Goal: Task Accomplishment & Management: Manage account settings

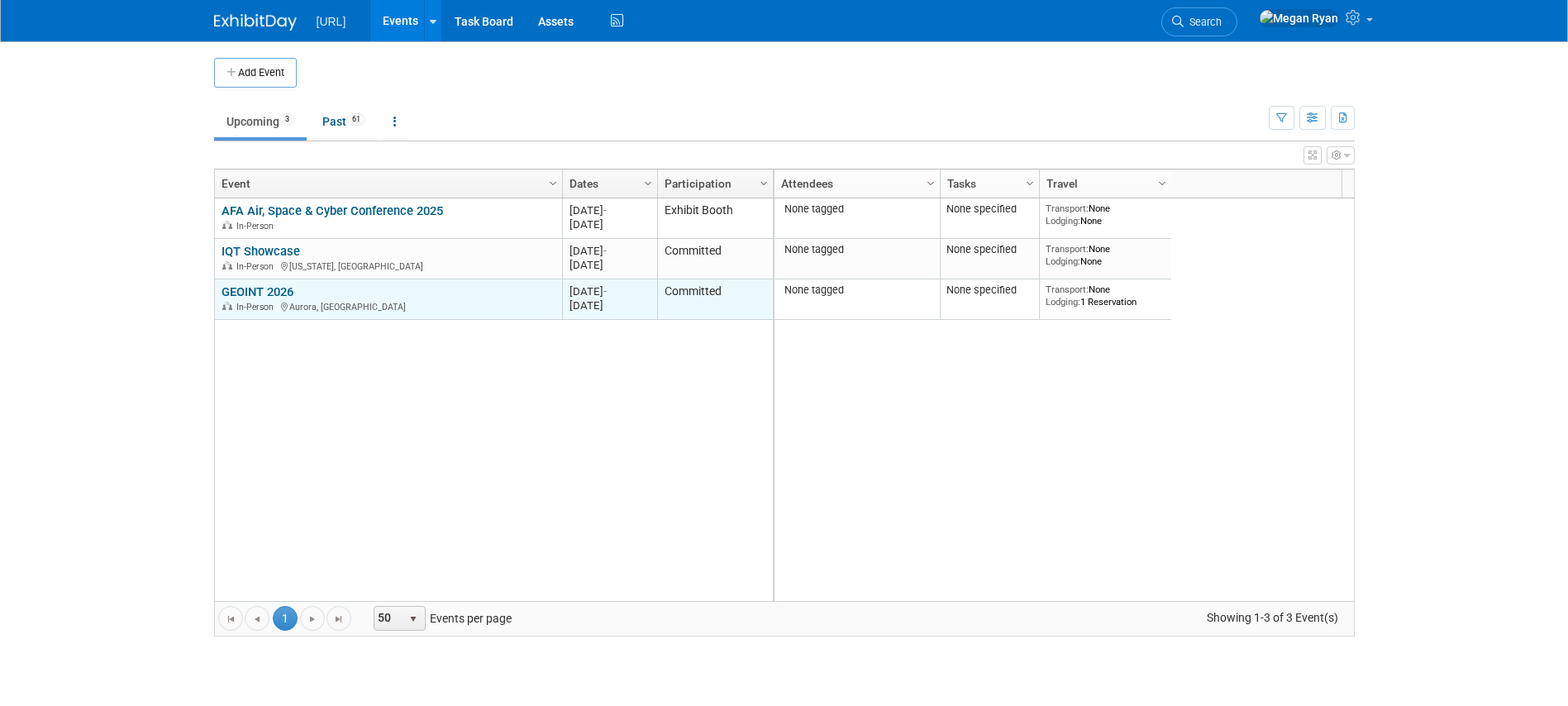
click at [260, 292] on link "GEOINT 2026" at bounding box center [257, 291] width 72 height 15
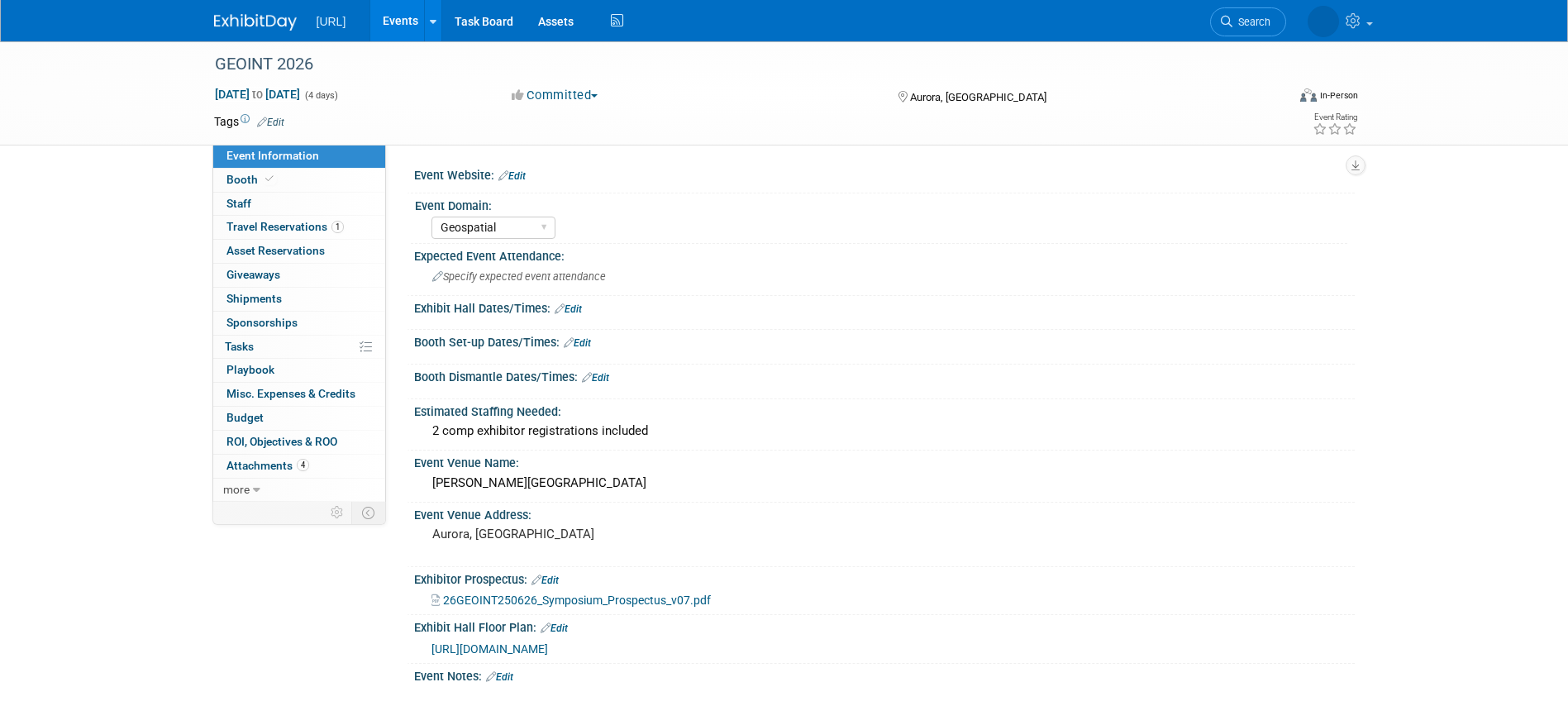
select select "Geospatial"
click at [263, 230] on span "Travel Reservations 1" at bounding box center [285, 226] width 117 height 13
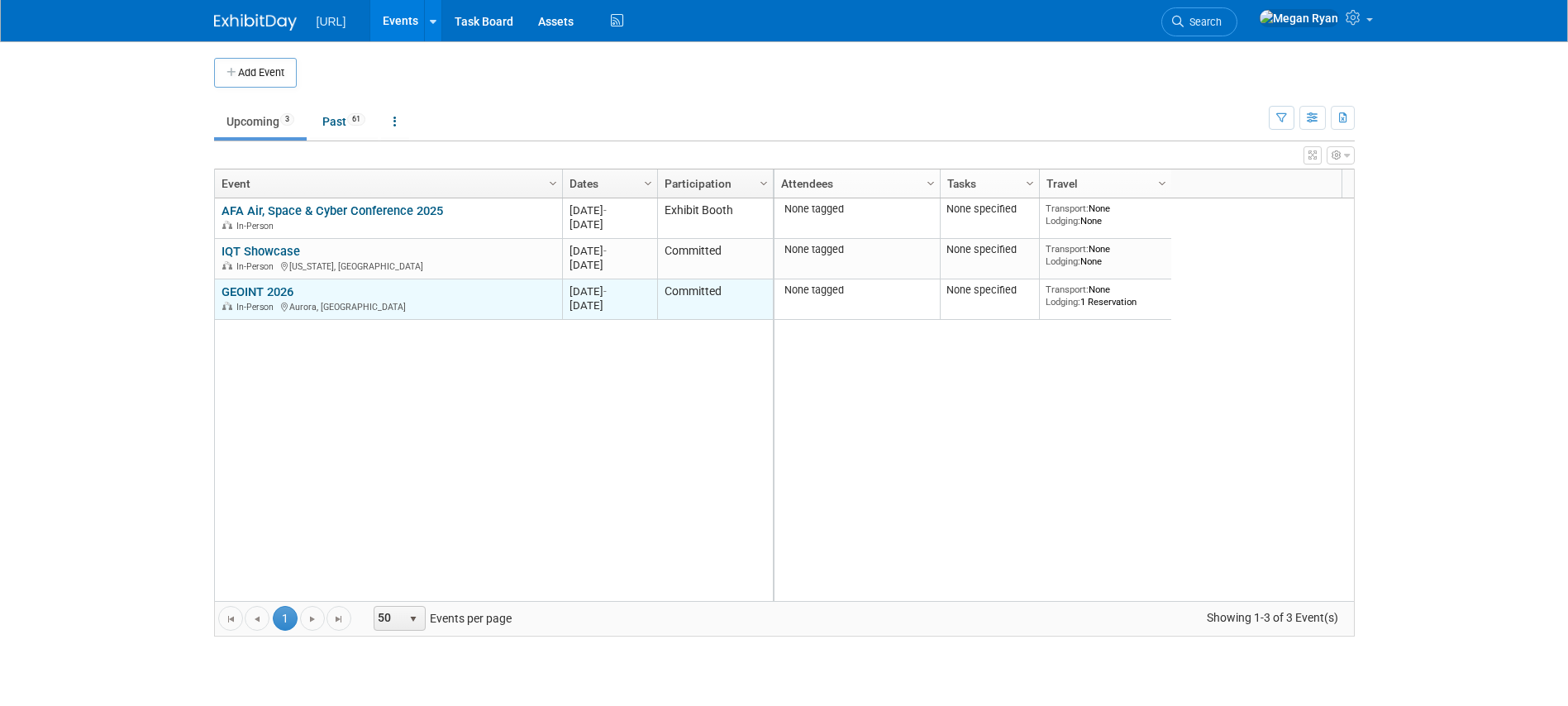
click at [263, 289] on link "GEOINT 2026" at bounding box center [257, 291] width 72 height 15
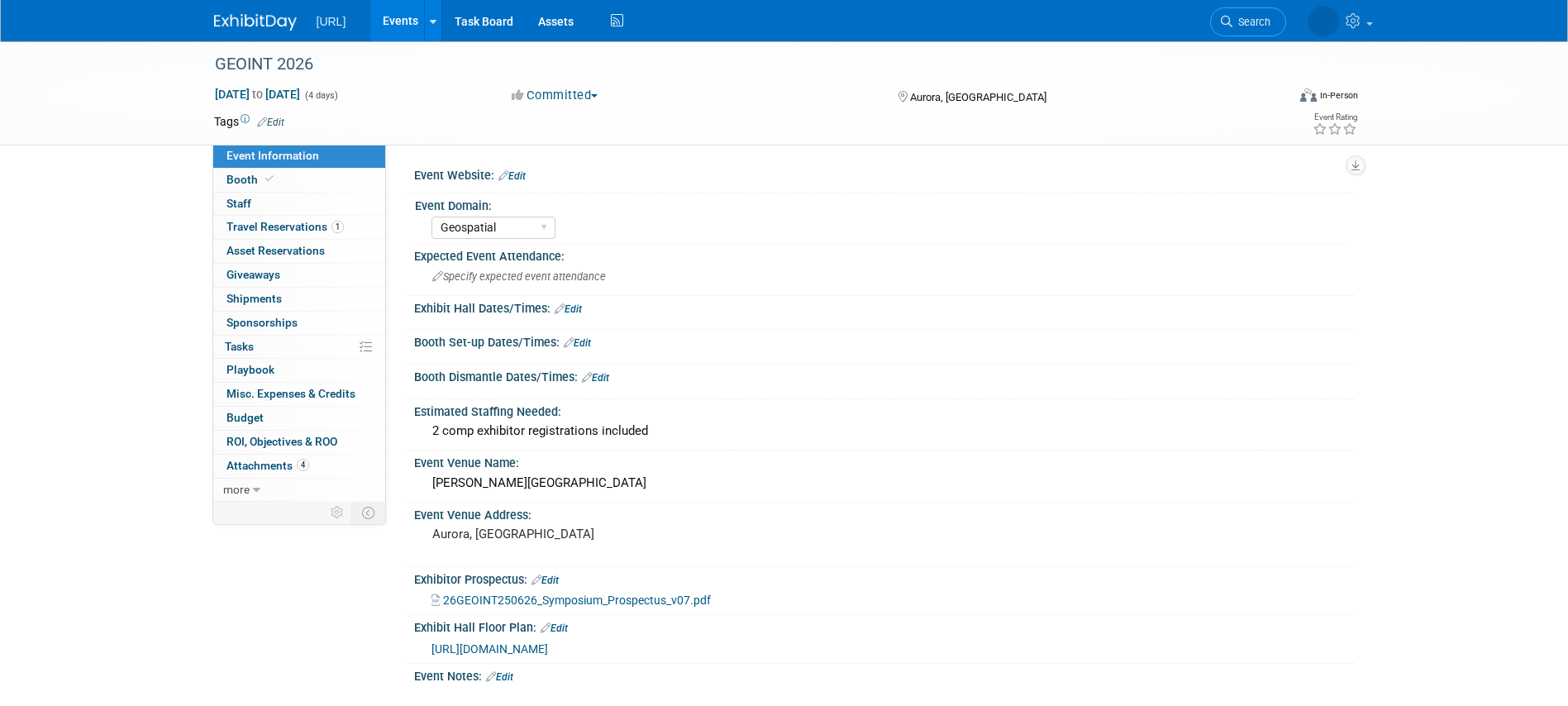
select select "Geospatial"
click at [256, 179] on span "Booth" at bounding box center [252, 179] width 51 height 13
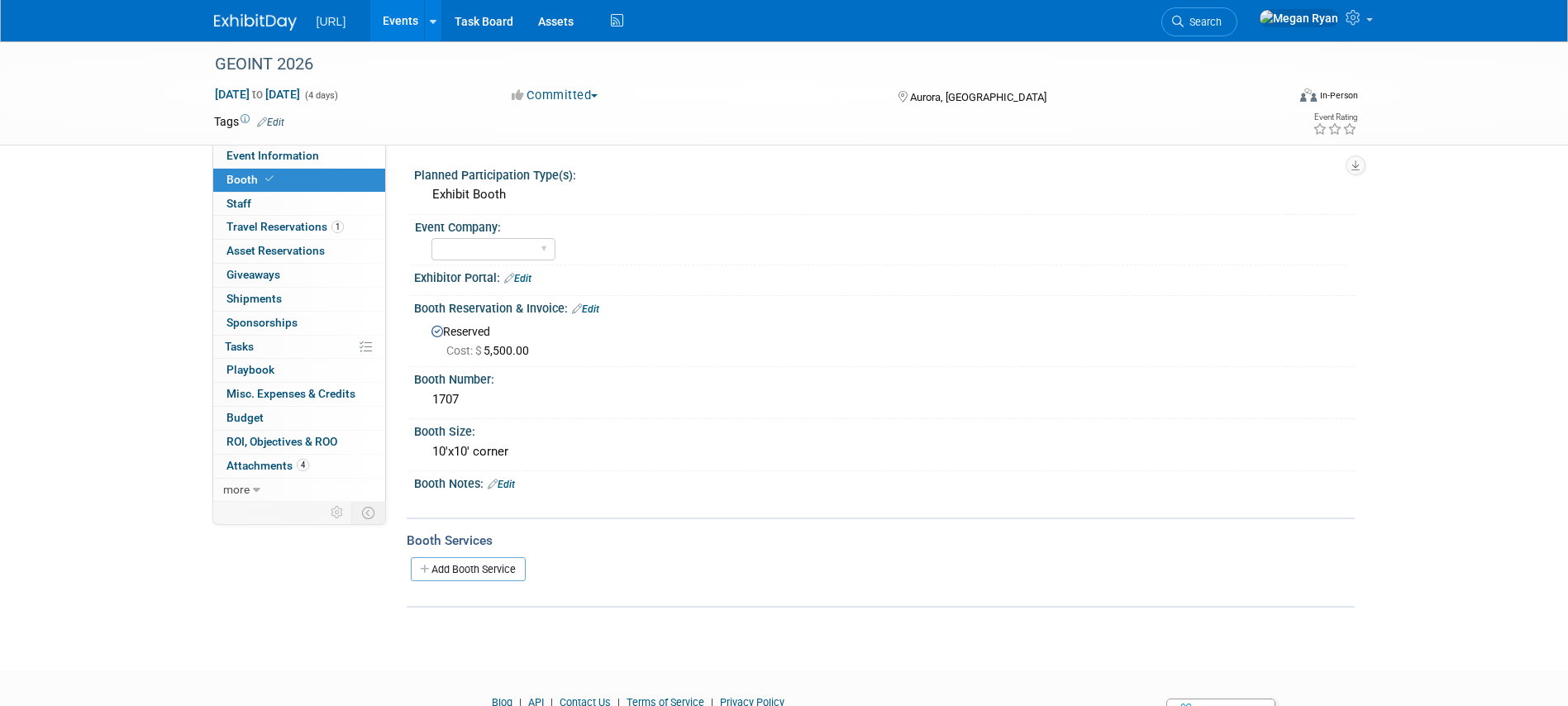
click at [523, 282] on link "Edit" at bounding box center [517, 278] width 27 height 11
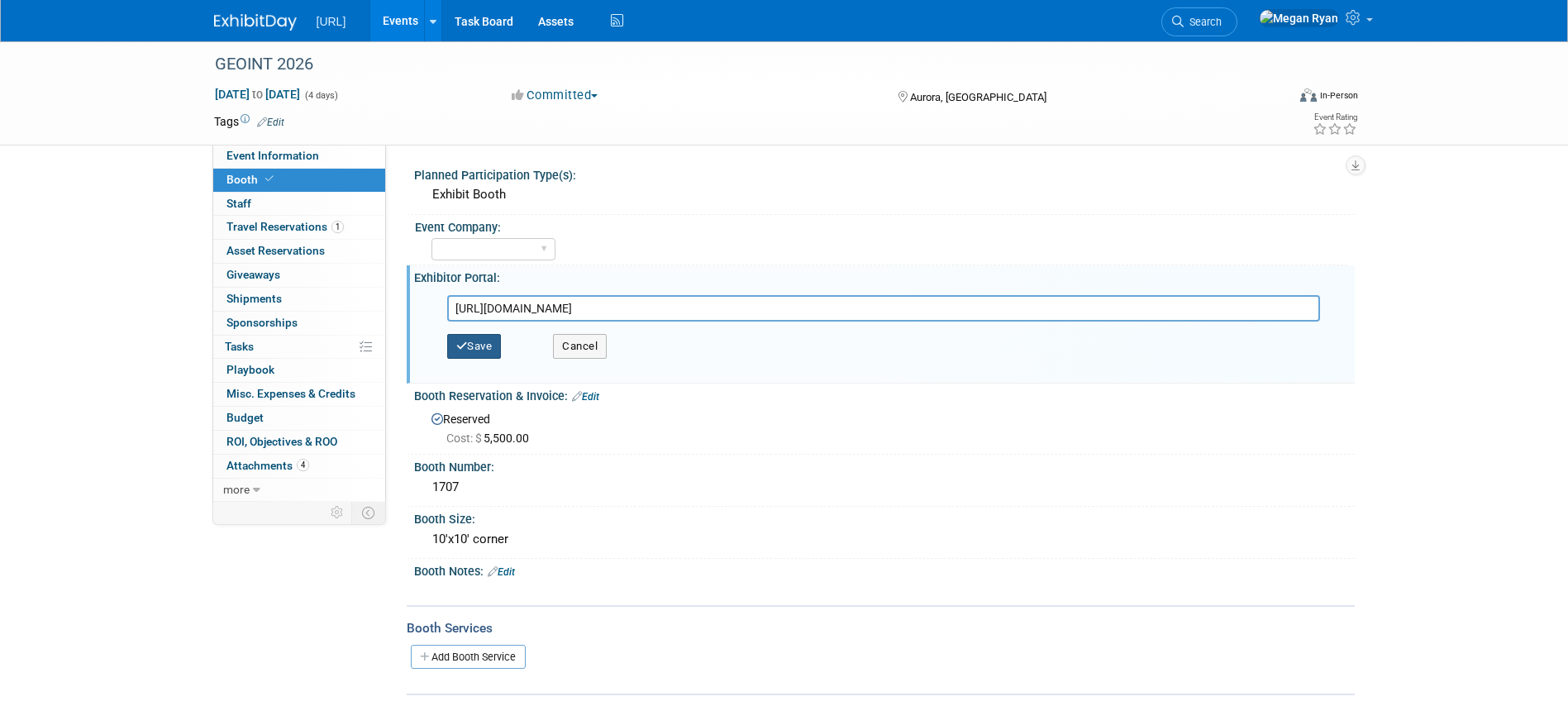
type input "https://geoint26.exh.mapyourshow.com/7_0/main/default"
click at [483, 350] on button "Save" at bounding box center [474, 346] width 54 height 24
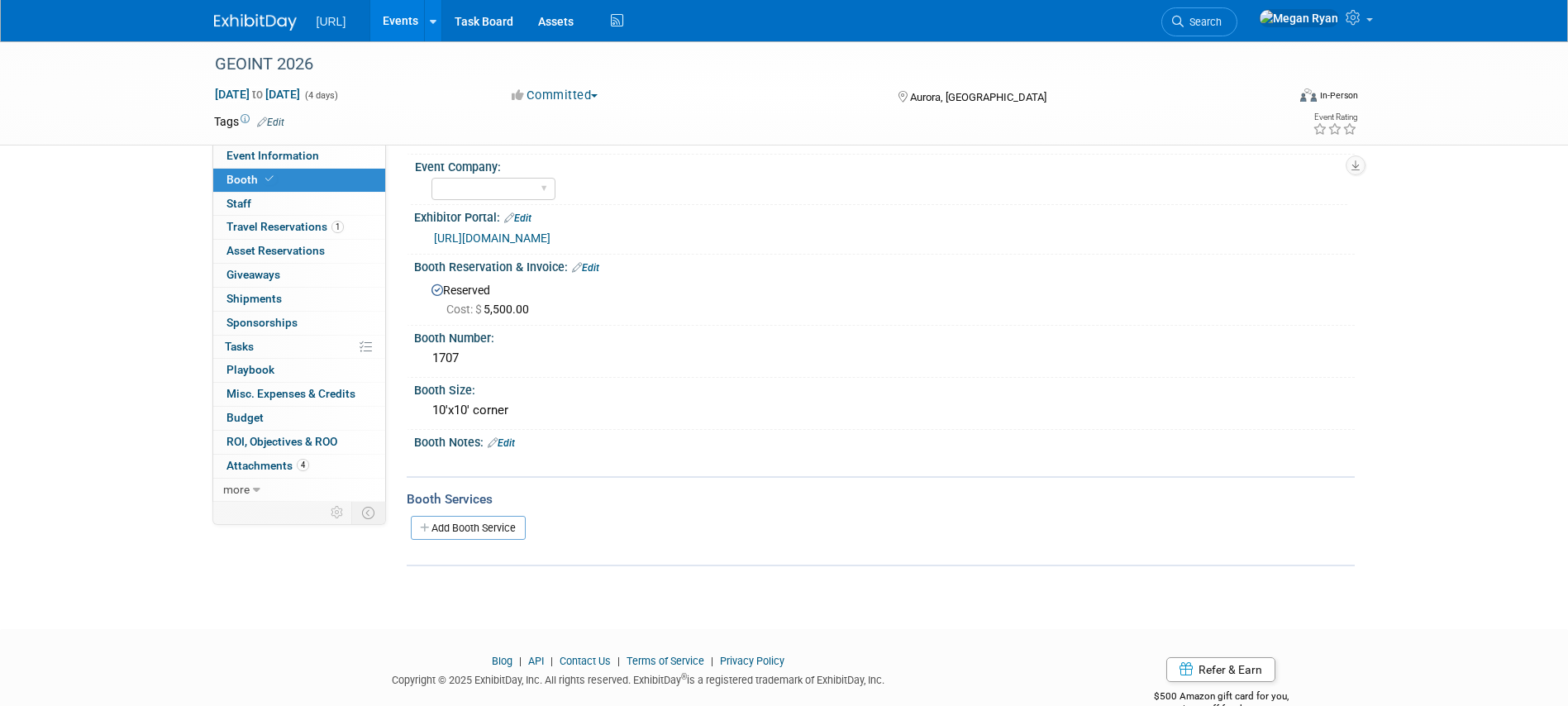
scroll to position [35, 0]
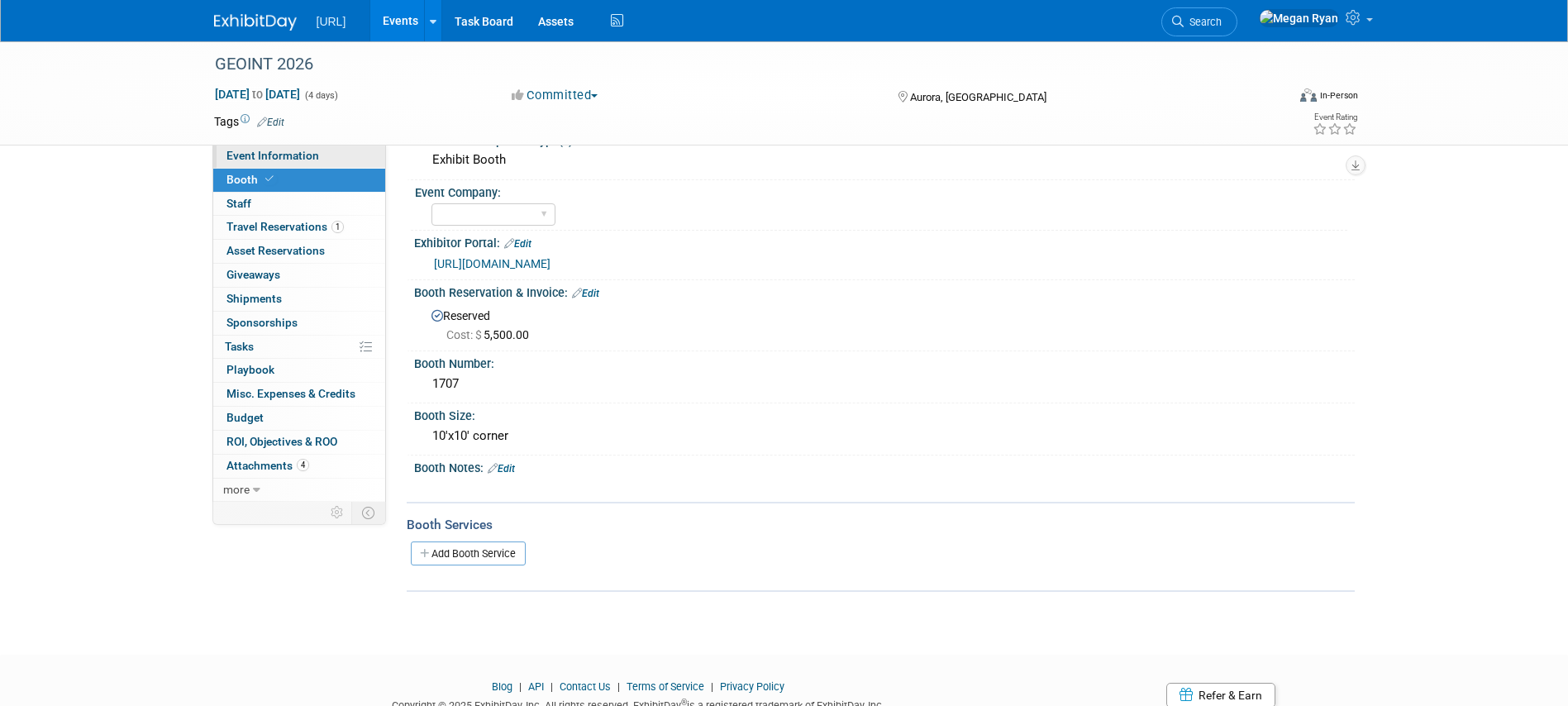
click at [261, 160] on span "Event Information" at bounding box center [273, 155] width 93 height 13
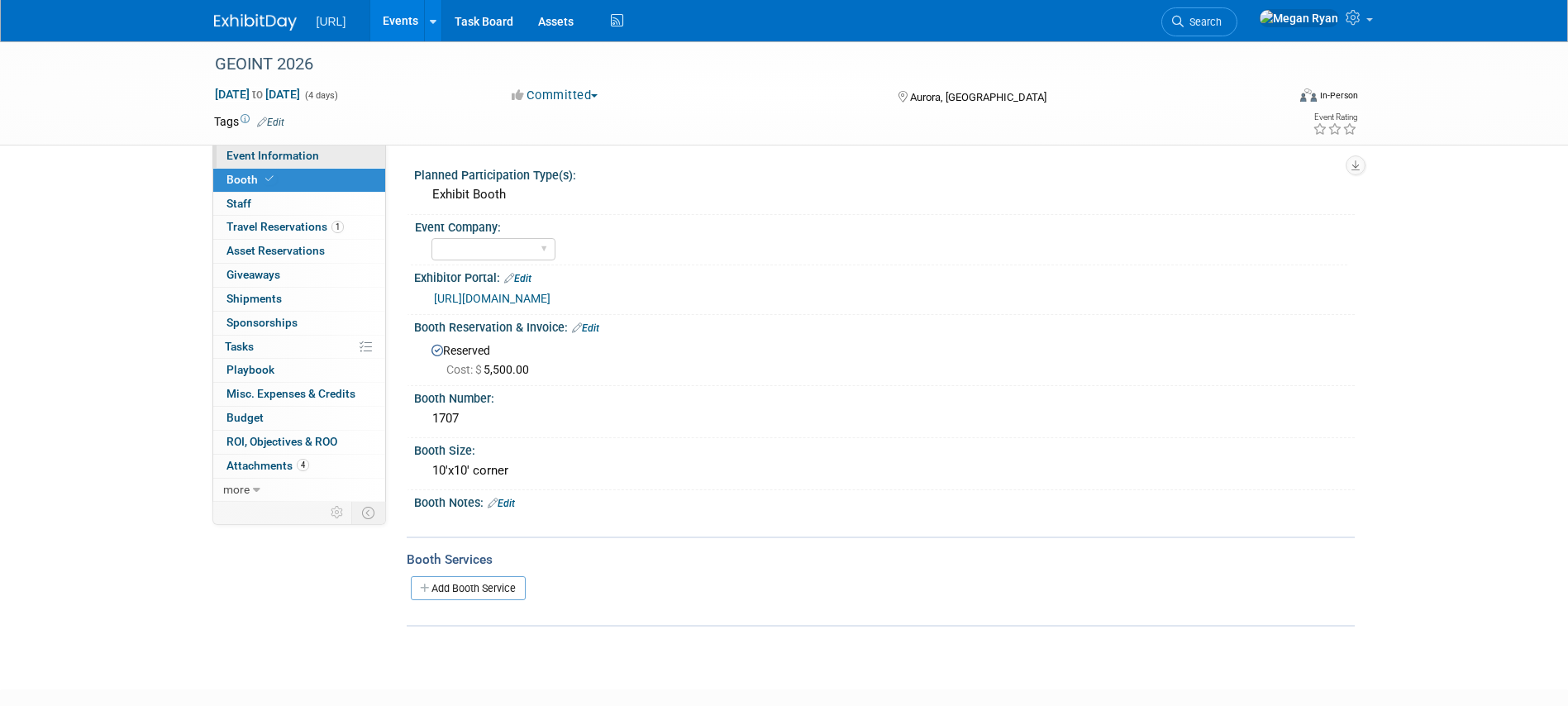
select select "Geospatial"
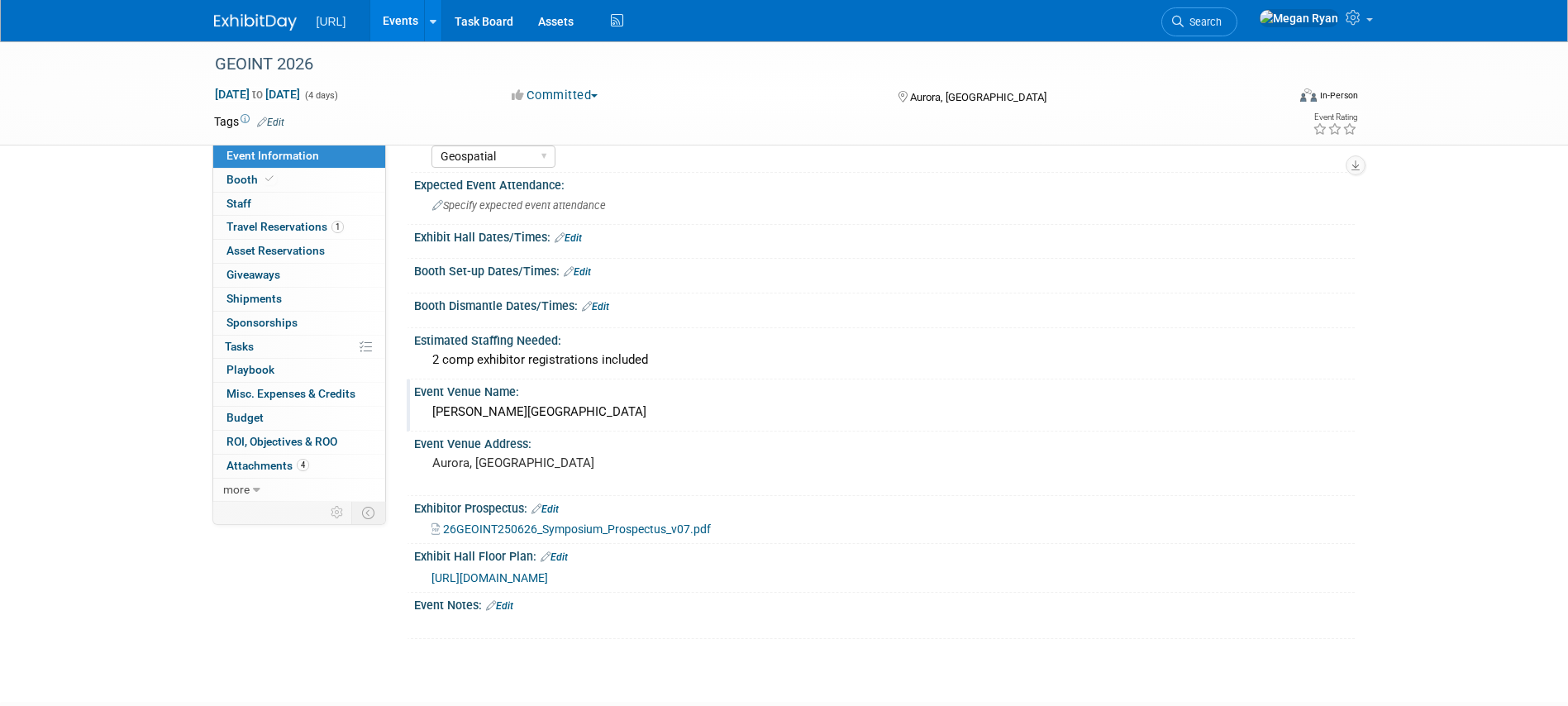
scroll to position [74, 0]
